Goal: Navigation & Orientation: Find specific page/section

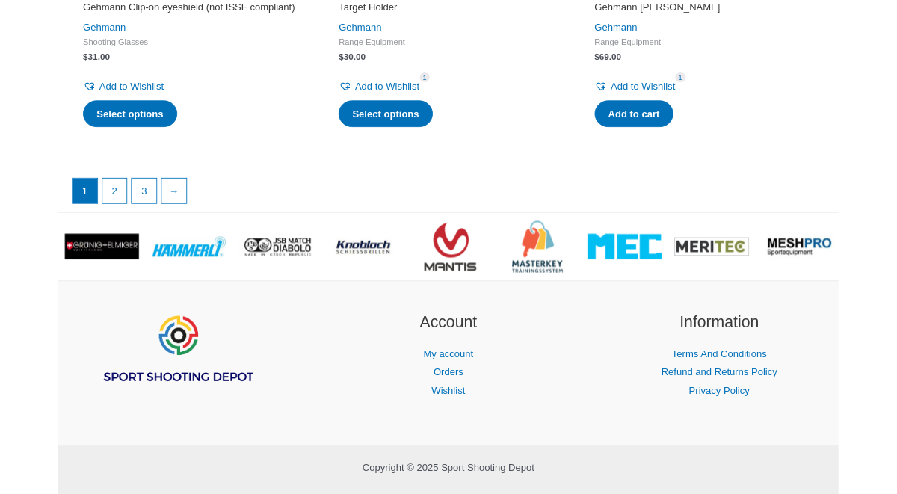
scroll to position [3269, 0]
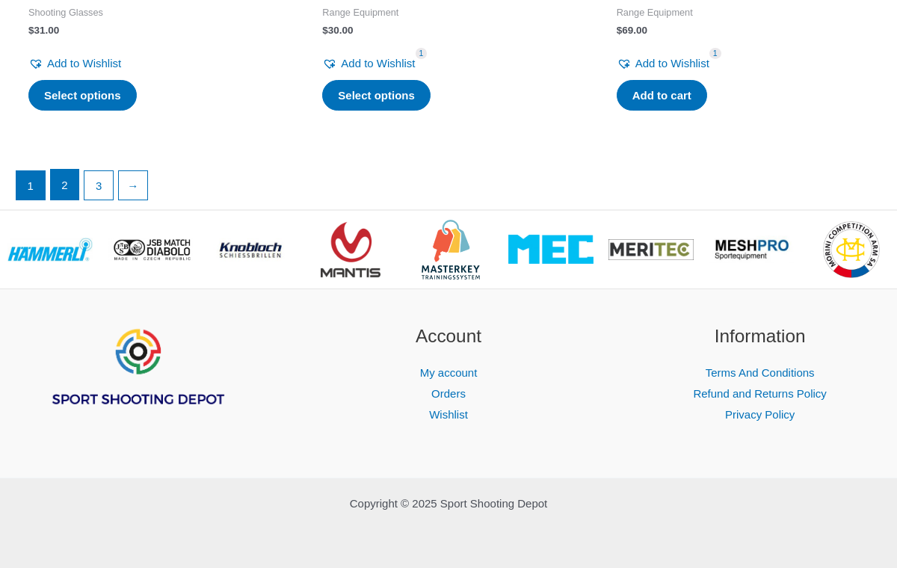
click at [68, 190] on link "2" at bounding box center [65, 185] width 28 height 30
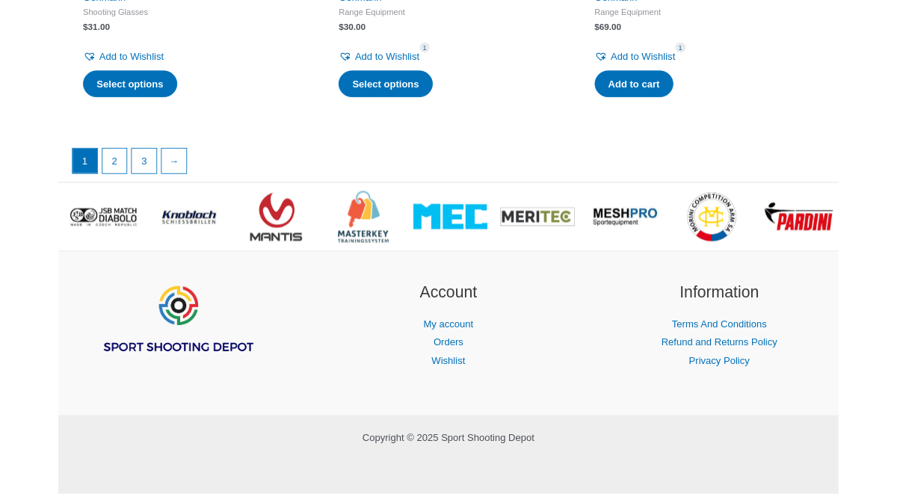
scroll to position [3296, 0]
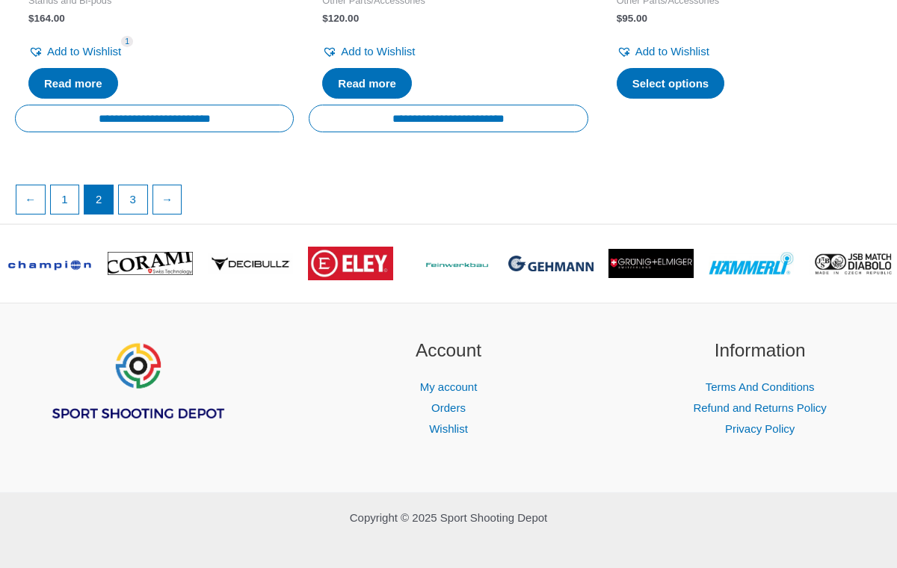
scroll to position [2782, 0]
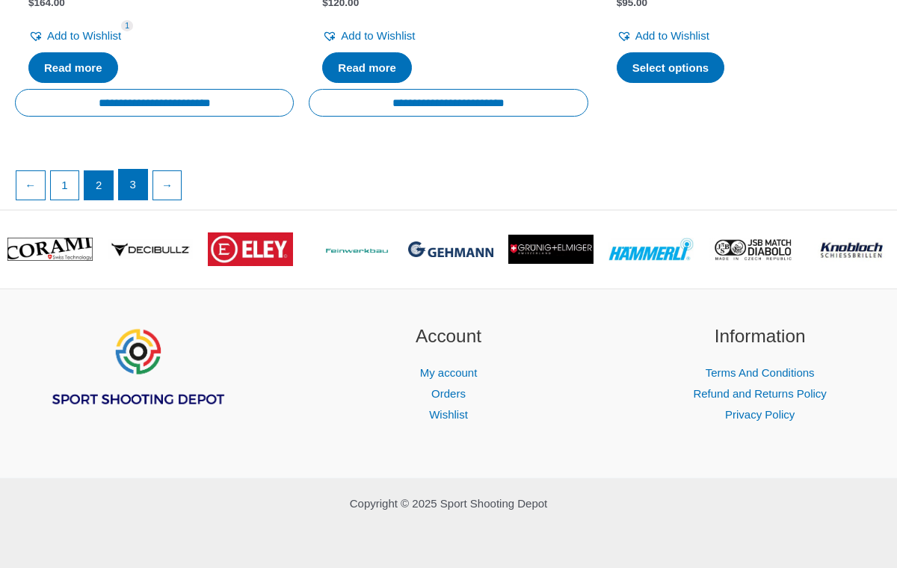
click at [131, 190] on link "3" at bounding box center [133, 185] width 28 height 30
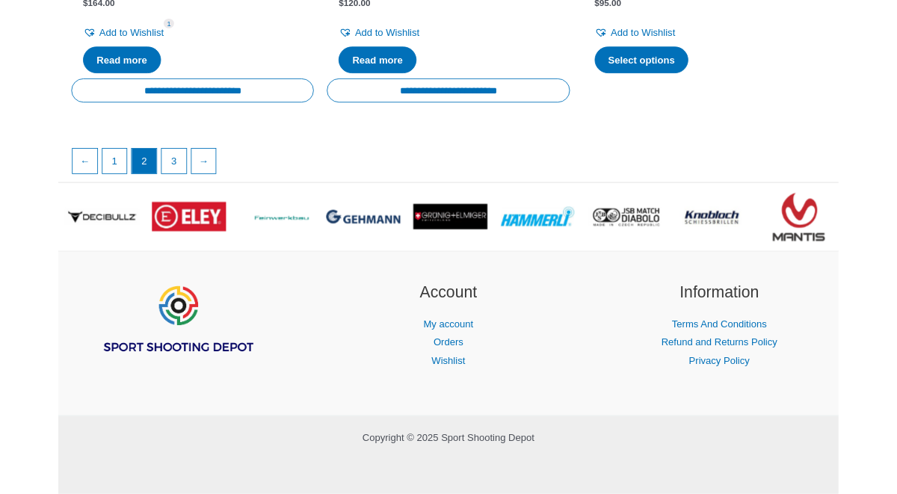
scroll to position [2807, 0]
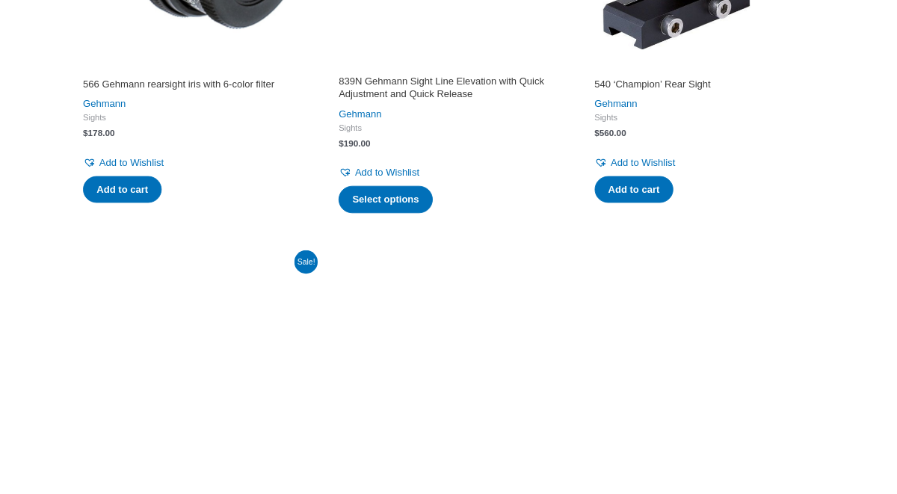
scroll to position [2133, 0]
